Goal: Transaction & Acquisition: Book appointment/travel/reservation

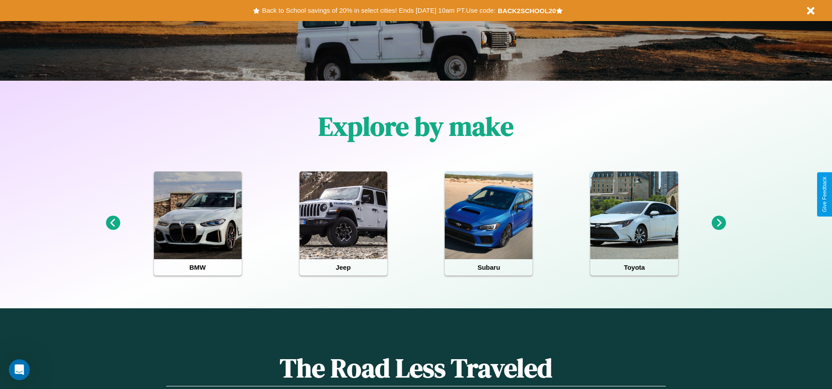
click at [113, 223] on icon at bounding box center [113, 223] width 14 height 14
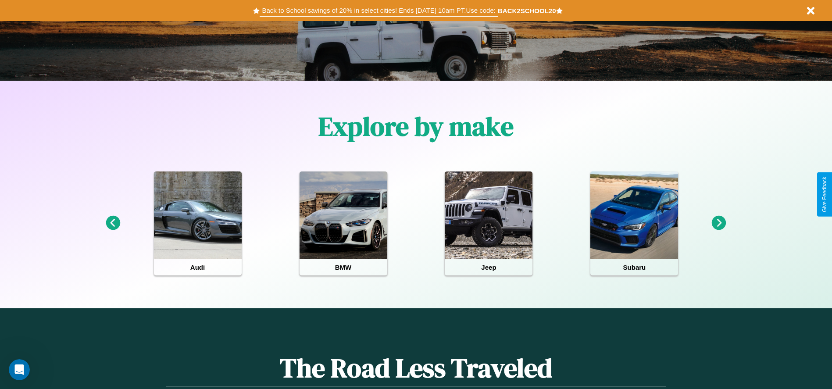
click at [378, 11] on button "Back to School savings of 20% in select cities! Ends [DATE] 10am PT. Use code:" at bounding box center [379, 10] width 238 height 12
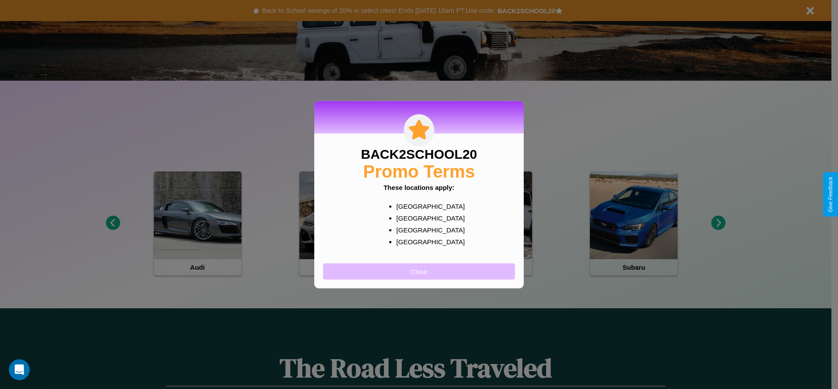
click at [419, 271] on button "Close" at bounding box center [419, 271] width 192 height 16
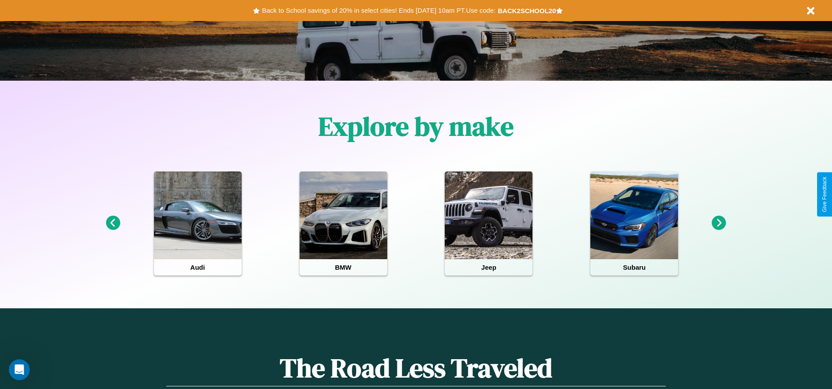
click at [719, 223] on icon at bounding box center [719, 223] width 14 height 14
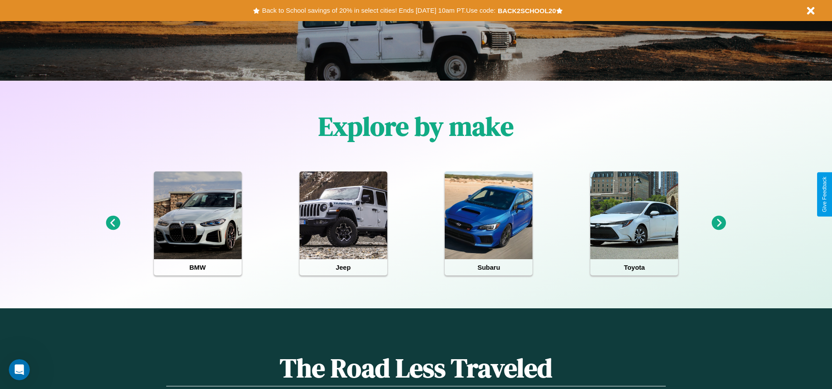
click at [719, 223] on icon at bounding box center [719, 223] width 14 height 14
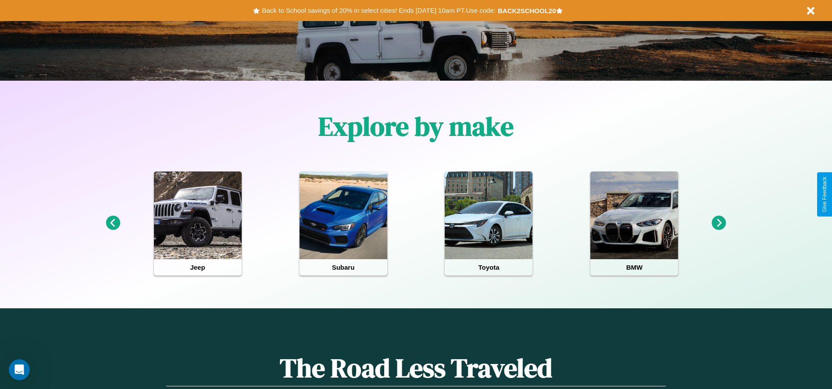
click at [719, 223] on icon at bounding box center [719, 223] width 14 height 14
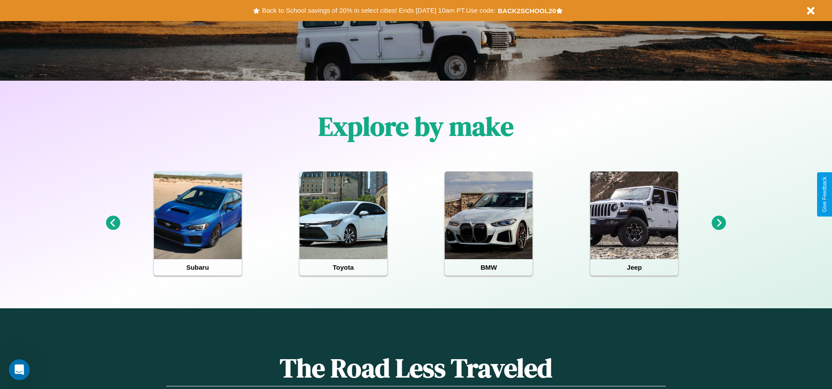
click at [719, 223] on icon at bounding box center [719, 223] width 14 height 14
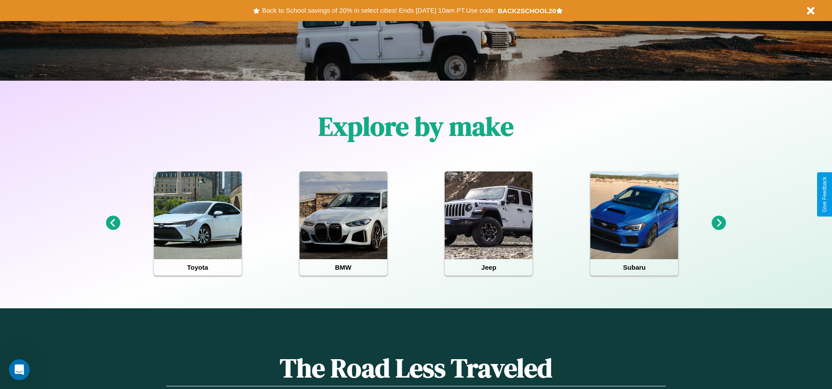
click at [719, 223] on icon at bounding box center [719, 223] width 14 height 14
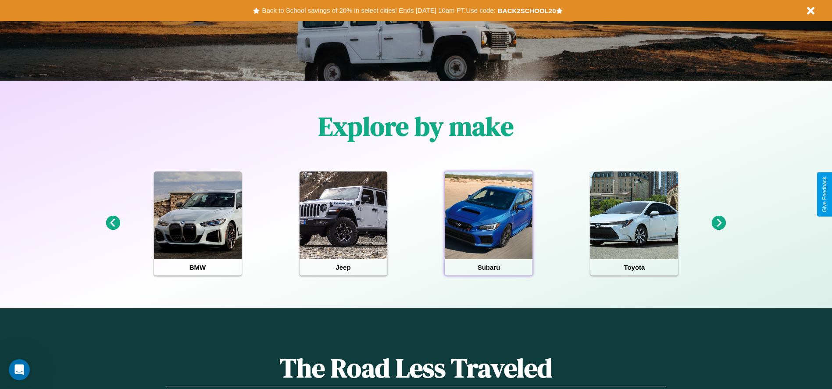
click at [488, 223] on div at bounding box center [489, 215] width 88 height 88
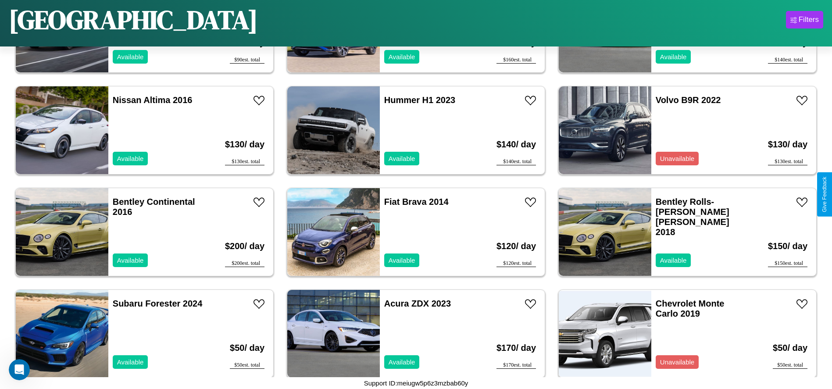
scroll to position [2030, 0]
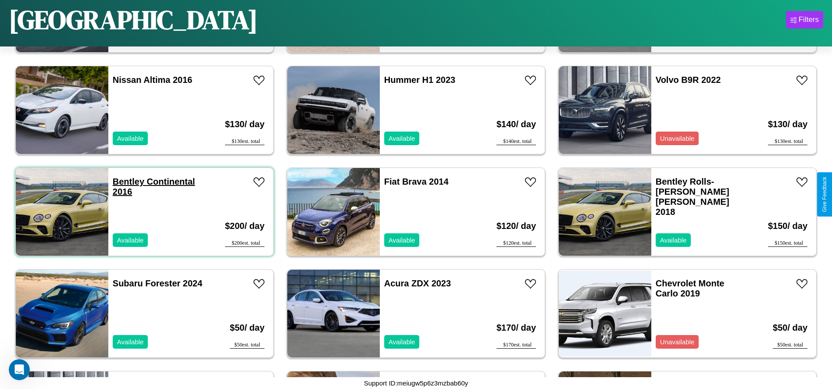
click at [127, 181] on link "Bentley Continental 2016" at bounding box center [154, 187] width 82 height 20
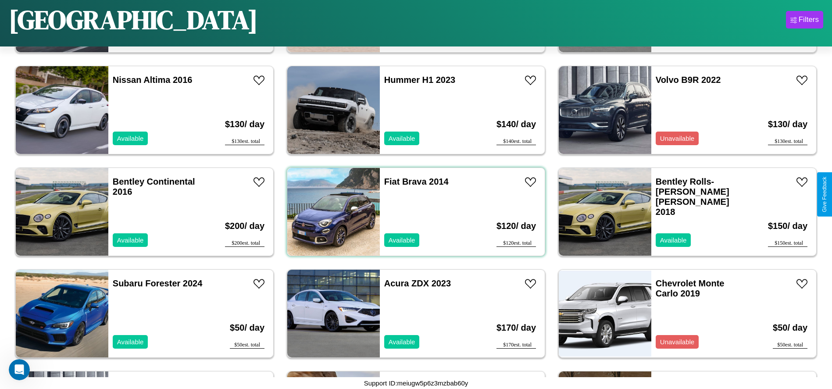
scroll to position [2946, 0]
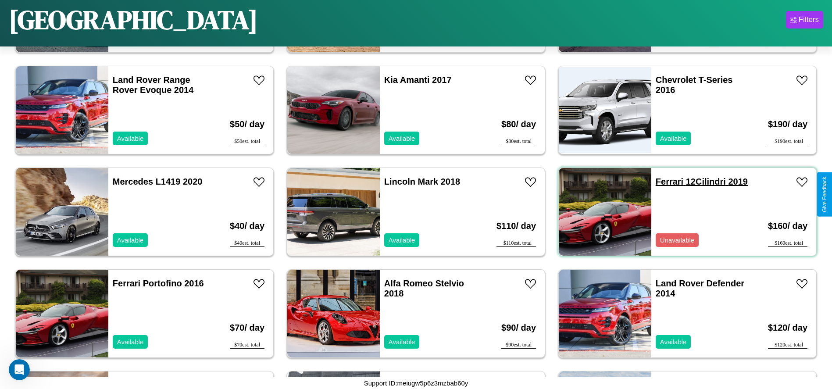
click at [664, 181] on link "Ferrari 12Cilindri 2019" at bounding box center [701, 182] width 92 height 10
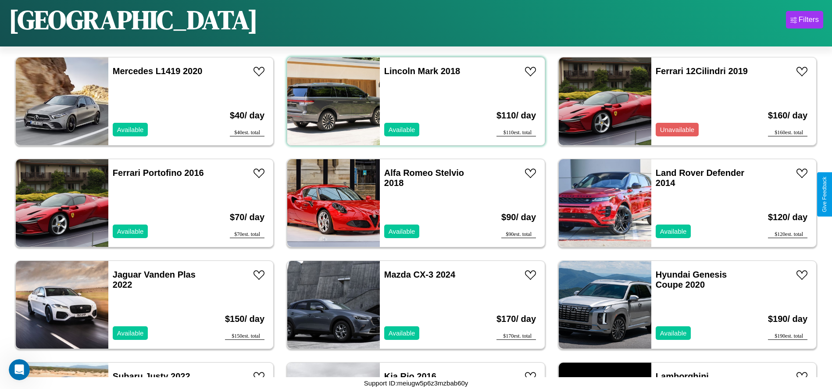
scroll to position [3352, 0]
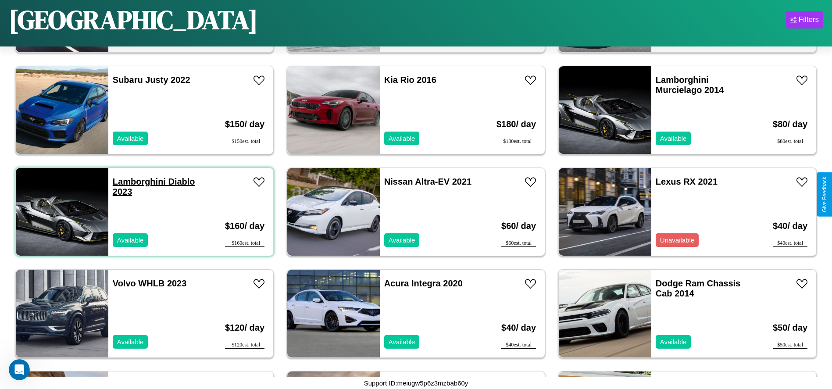
click at [138, 181] on link "Lamborghini Diablo 2023" at bounding box center [154, 187] width 82 height 20
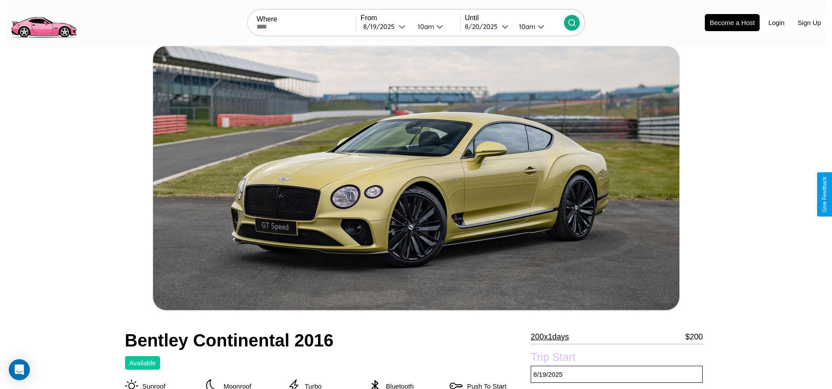
scroll to position [281, 0]
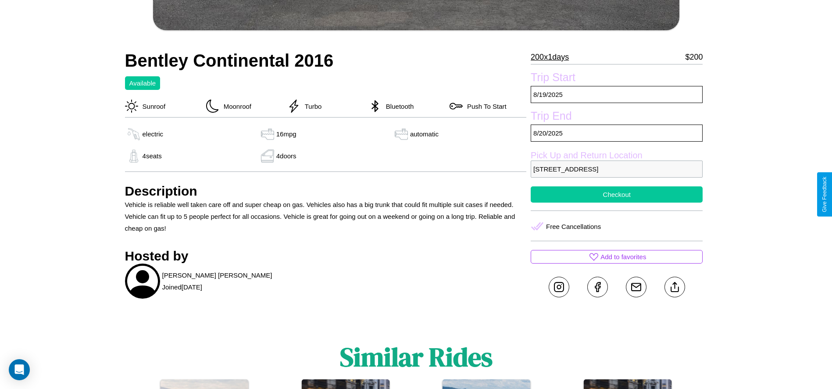
click at [616, 194] on button "Checkout" at bounding box center [616, 194] width 172 height 16
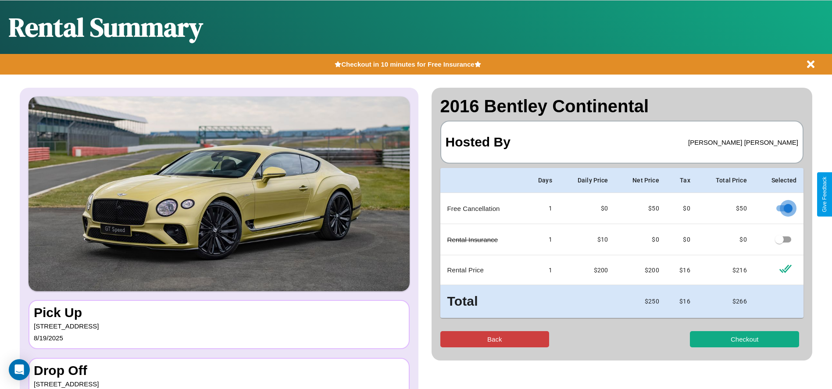
click at [494, 339] on button "Back" at bounding box center [494, 339] width 109 height 16
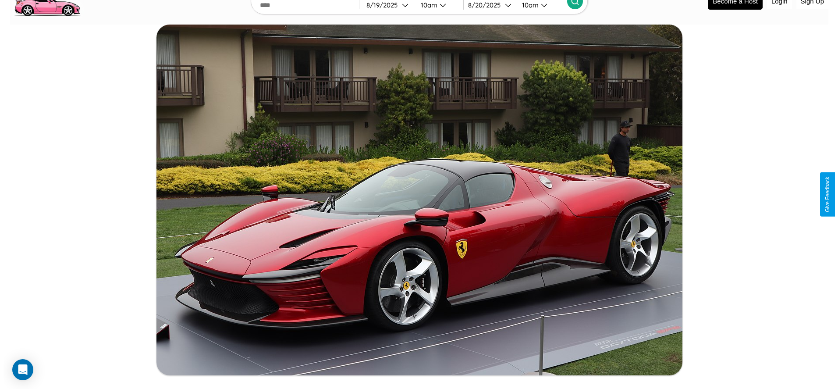
scroll to position [267, 0]
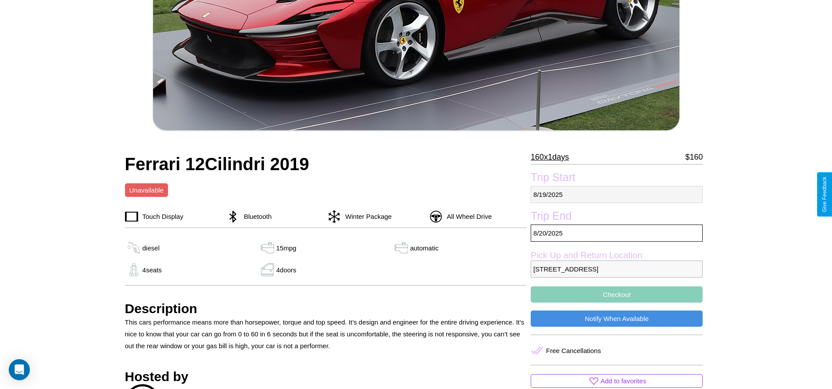
click at [616, 194] on p "8 / 19 / 2025" at bounding box center [616, 194] width 172 height 17
select select "*"
select select "****"
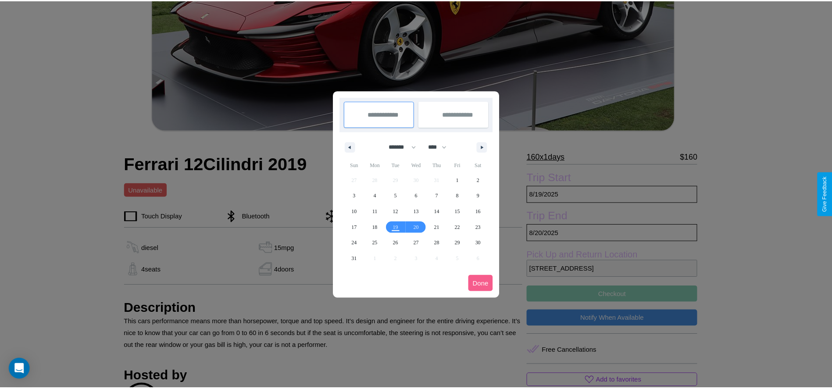
scroll to position [0, 0]
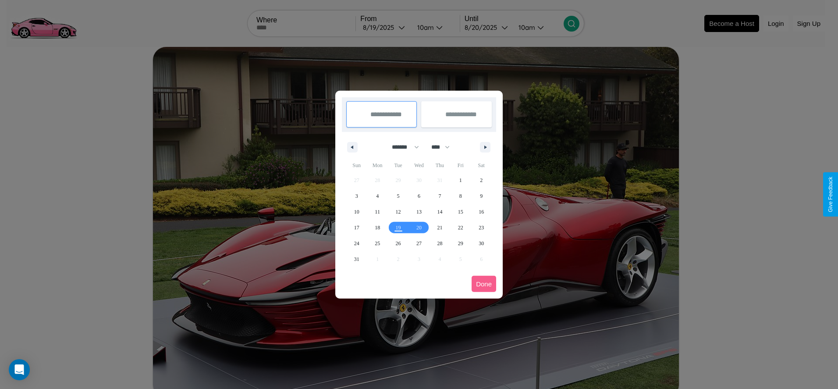
click at [385, 27] on div at bounding box center [419, 194] width 838 height 389
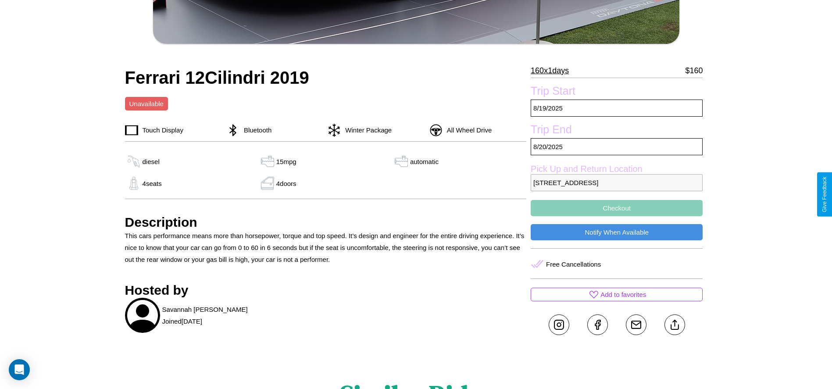
scroll to position [367, 0]
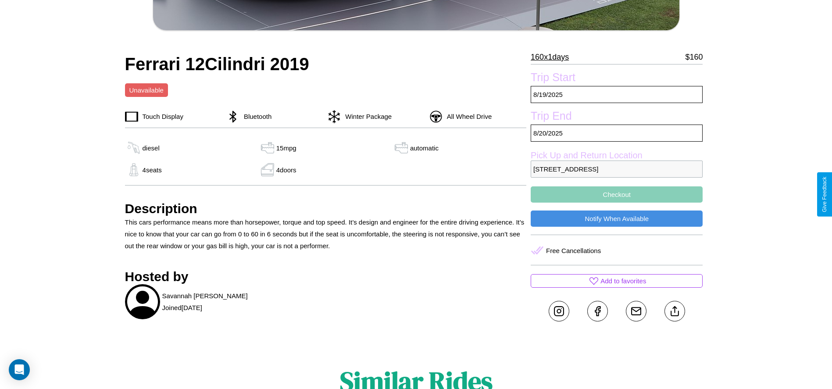
click at [616, 194] on button "Checkout" at bounding box center [616, 194] width 172 height 16
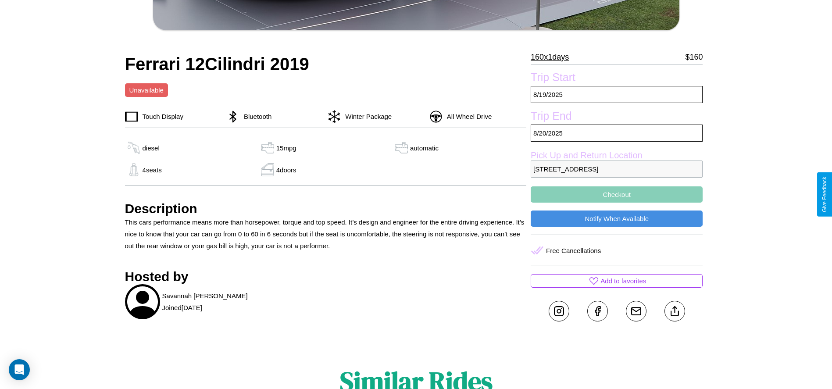
click at [616, 194] on button "Checkout" at bounding box center [616, 194] width 172 height 16
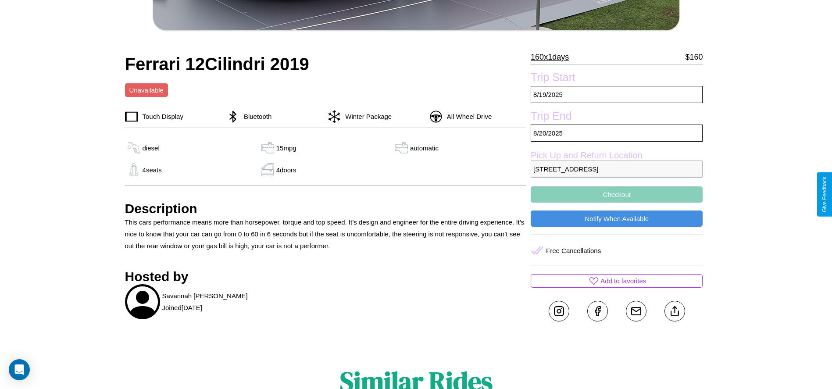
click at [616, 194] on button "Checkout" at bounding box center [616, 194] width 172 height 16
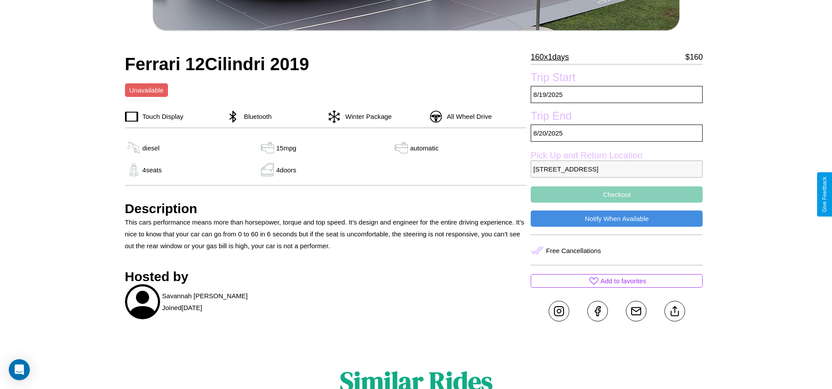
click at [616, 194] on button "Checkout" at bounding box center [616, 194] width 172 height 16
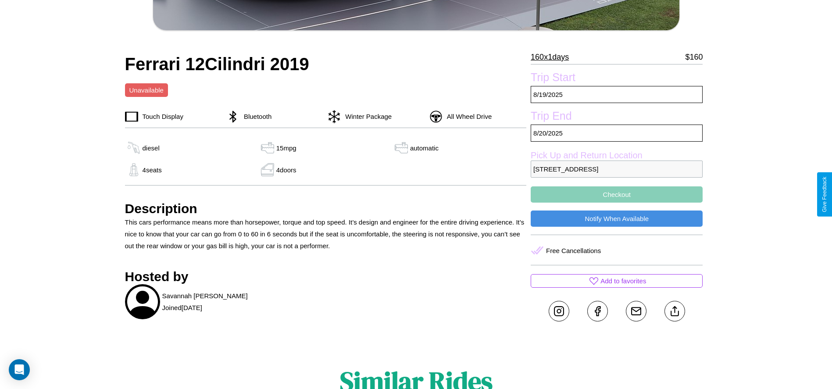
click at [616, 194] on button "Checkout" at bounding box center [616, 194] width 172 height 16
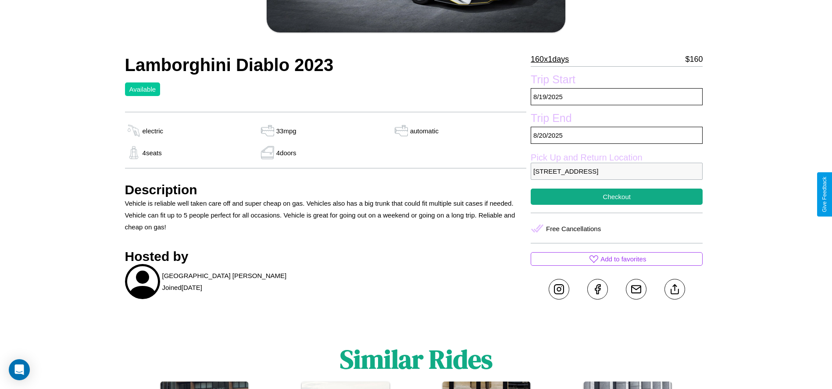
scroll to position [185, 0]
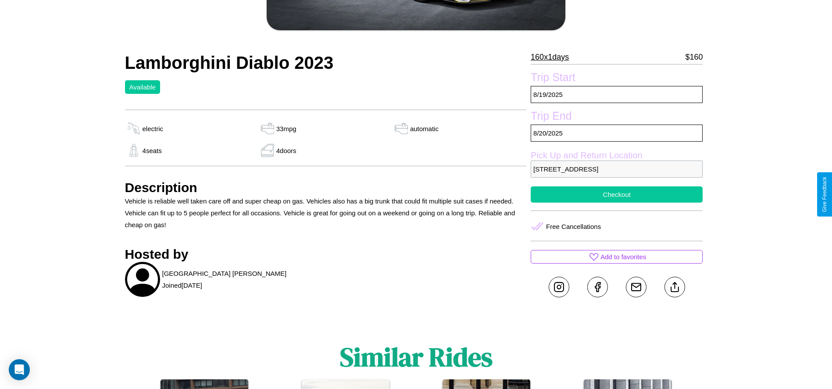
click at [616, 194] on button "Checkout" at bounding box center [616, 194] width 172 height 16
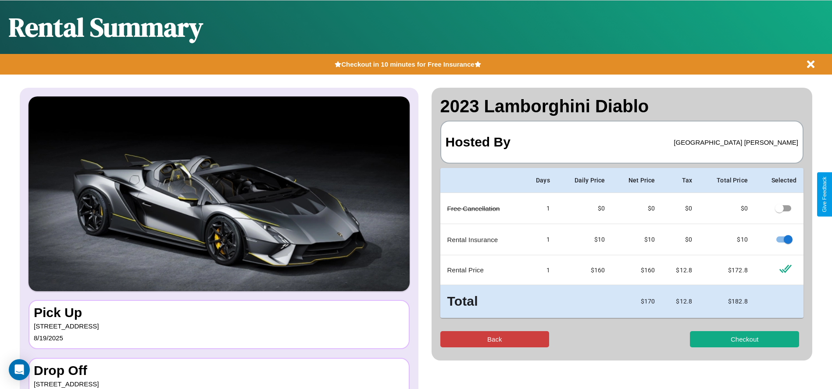
click at [494, 339] on button "Back" at bounding box center [494, 339] width 109 height 16
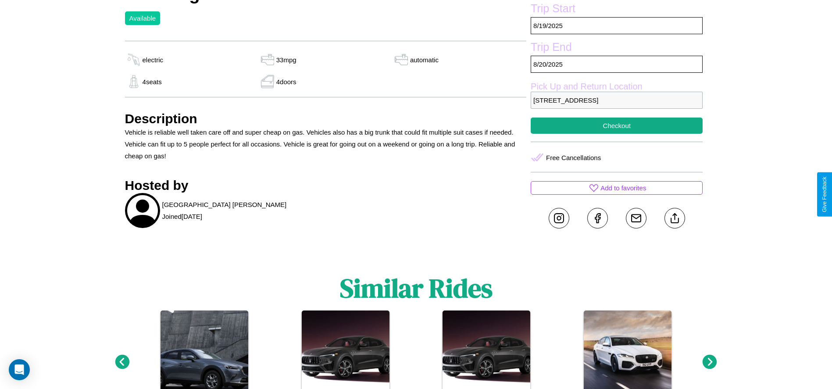
scroll to position [277, 0]
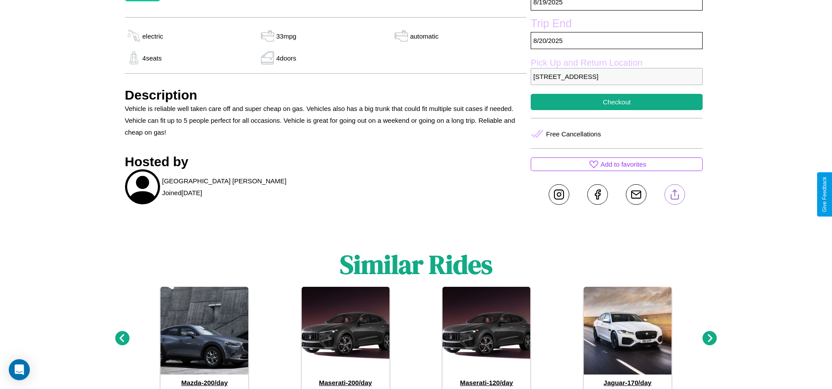
click at [674, 194] on line at bounding box center [674, 193] width 0 height 6
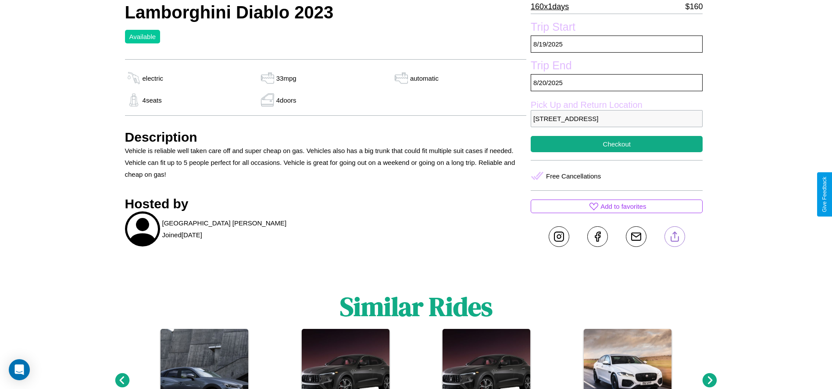
scroll to position [203, 0]
